Goal: Find contact information: Find contact information

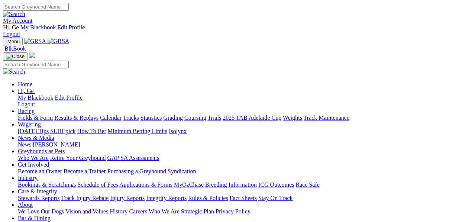
click at [33, 201] on link "About" at bounding box center [25, 204] width 15 height 6
click at [179, 208] on link "Who We Are" at bounding box center [164, 211] width 31 height 6
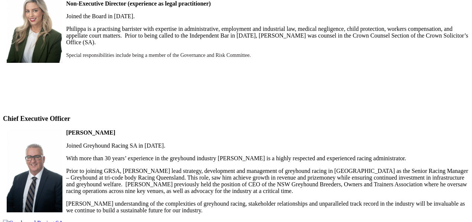
scroll to position [743, 0]
